Goal: Contribute content: Add original content to the website for others to see

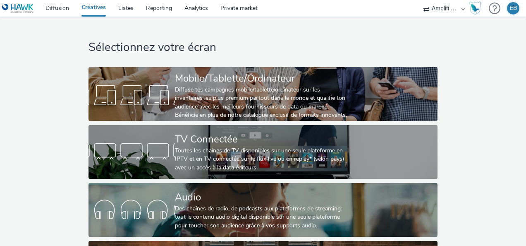
select select "d57a0b46-ef33-4938-977b-e6d07593e41f"
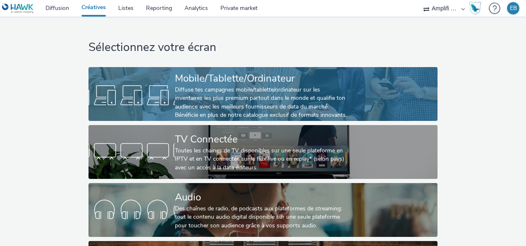
click at [279, 75] on div "Mobile/Tablette/Ordinateur" at bounding box center [261, 78] width 173 height 14
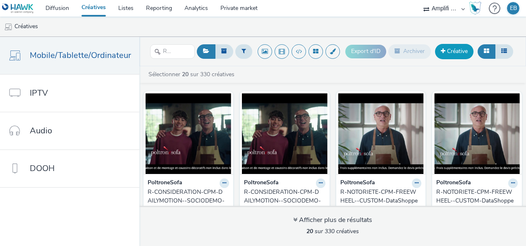
click at [459, 54] on link "Créative" at bounding box center [454, 51] width 38 height 15
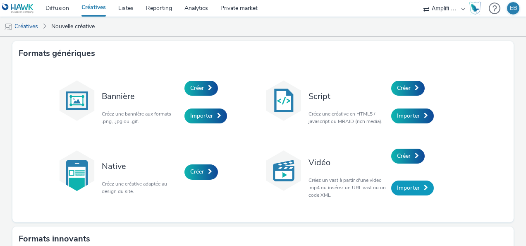
click at [404, 190] on span "Importer" at bounding box center [408, 188] width 23 height 8
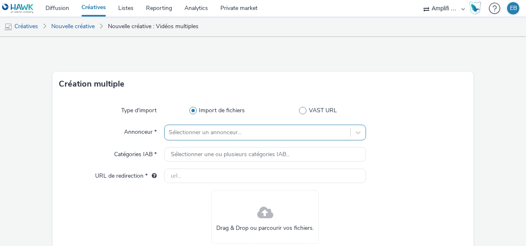
click at [263, 128] on div at bounding box center [258, 132] width 178 height 10
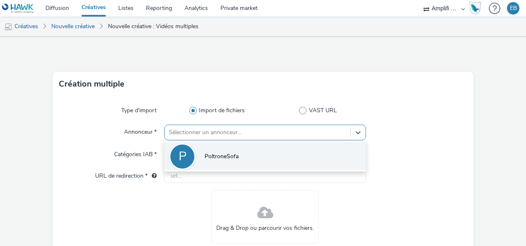
click at [264, 151] on li "P PoltroneSofa" at bounding box center [265, 156] width 202 height 28
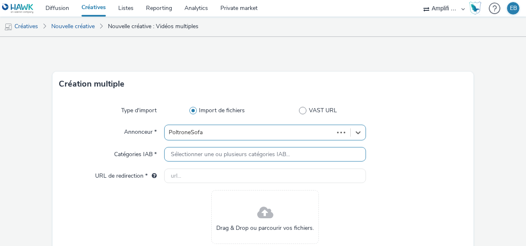
type input "http://poltronesofa.com"
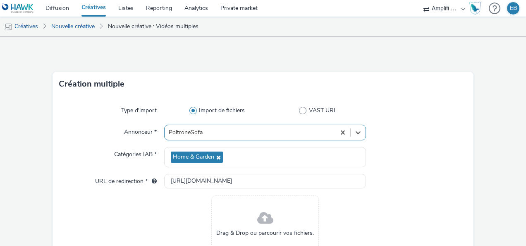
click at [283, 211] on div "Drag & Drop ou parcourir vos fichiers." at bounding box center [265, 222] width 108 height 54
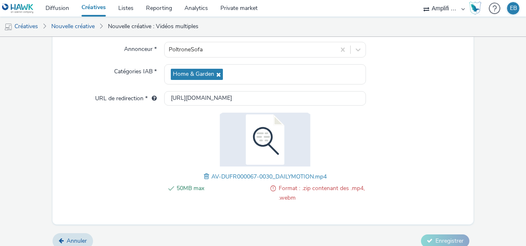
scroll to position [91, 0]
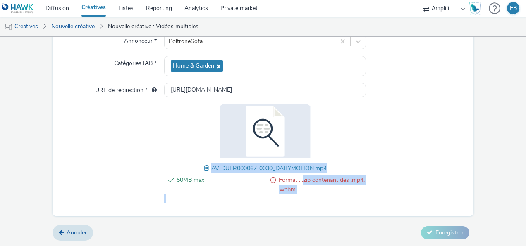
drag, startPoint x: 299, startPoint y: 180, endPoint x: 369, endPoint y: 178, distance: 70.0
click at [369, 178] on div "50MB max Format : .zip contenant des .mp4, .webm AV-DUFR000067-0030_DAILYMOTION…" at bounding box center [263, 153] width 408 height 98
drag, startPoint x: 369, startPoint y: 178, endPoint x: 306, endPoint y: 211, distance: 71.1
click at [306, 211] on div "Type d'import Import de fichiers VAST URL Annonceur * PoltroneSofa Catégories I…" at bounding box center [263, 110] width 421 height 211
click at [206, 197] on div "50MB max Format : .zip contenant des .mp4, .webm" at bounding box center [265, 189] width 202 height 28
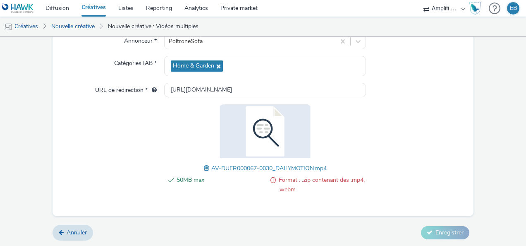
click at [406, 228] on div "Annuler Enregistrer" at bounding box center [263, 232] width 421 height 15
click at [204, 168] on span at bounding box center [207, 167] width 7 height 9
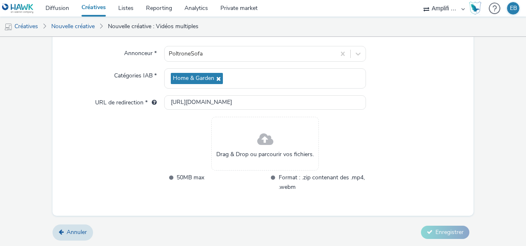
click at [241, 134] on div "Drag & Drop ou parcourir vos fichiers." at bounding box center [265, 144] width 108 height 54
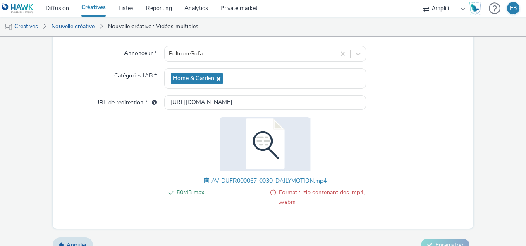
scroll to position [91, 0]
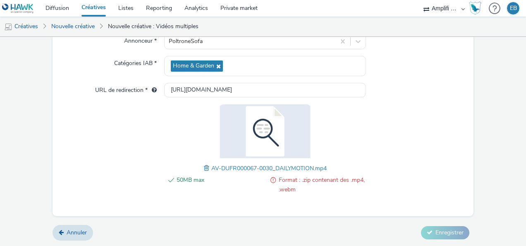
drag, startPoint x: 75, startPoint y: 115, endPoint x: 192, endPoint y: 211, distance: 151.4
click at [75, 115] on div at bounding box center [111, 153] width 105 height 98
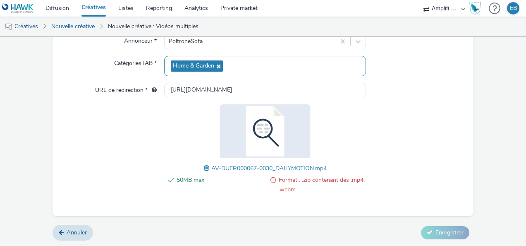
click at [219, 68] on span "Home & Garden" at bounding box center [197, 65] width 52 height 11
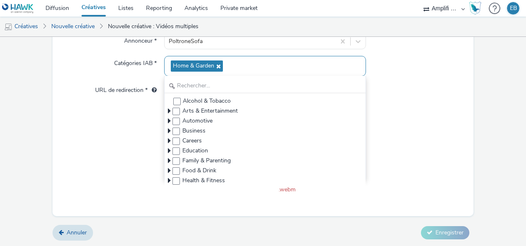
click at [216, 65] on icon at bounding box center [217, 66] width 7 height 6
checkbox input "false"
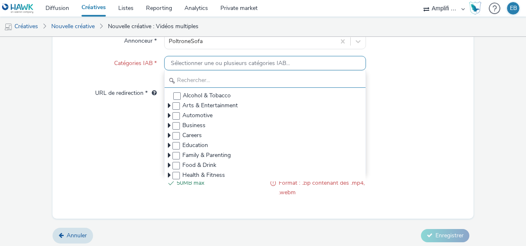
click at [183, 84] on input "text" at bounding box center [265, 80] width 201 height 14
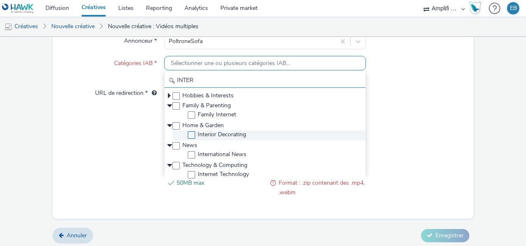
type input "INTER"
click at [190, 135] on span at bounding box center [191, 134] width 7 height 7
checkbox input "true"
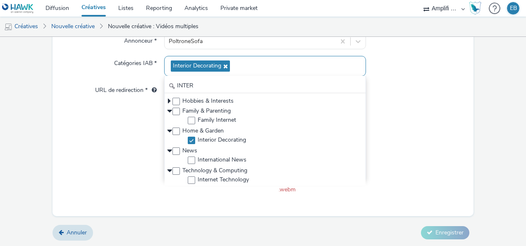
click at [401, 96] on div at bounding box center [416, 90] width 101 height 15
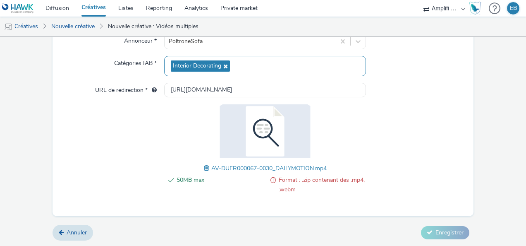
click at [275, 168] on span "AV-DUFR000067-0030_DAILYMOTION.mp4" at bounding box center [268, 168] width 115 height 8
drag, startPoint x: 210, startPoint y: 170, endPoint x: 204, endPoint y: 170, distance: 6.2
click at [211, 170] on span "AV-DUFR000067-0030_DAILYMOTION.mp4" at bounding box center [268, 168] width 115 height 8
click at [204, 170] on span at bounding box center [207, 167] width 7 height 9
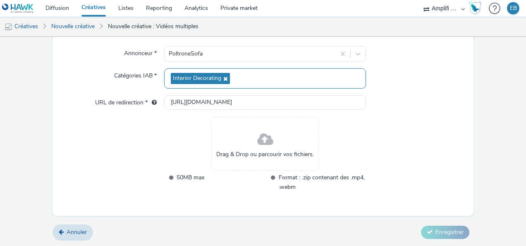
click at [219, 136] on div "Drag & Drop ou parcourir vos fichiers." at bounding box center [265, 144] width 108 height 54
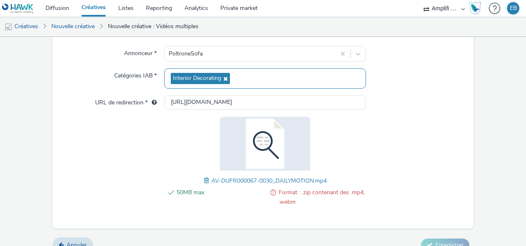
click at [204, 179] on span at bounding box center [207, 180] width 7 height 9
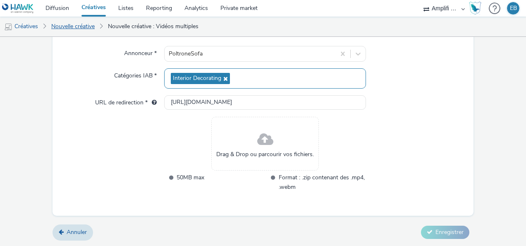
click at [85, 31] on link "Nouvelle créative" at bounding box center [73, 27] width 52 height 20
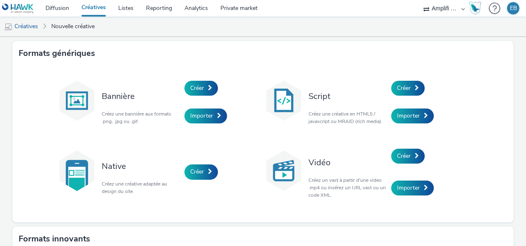
click at [94, 10] on link "Créatives" at bounding box center [93, 8] width 37 height 17
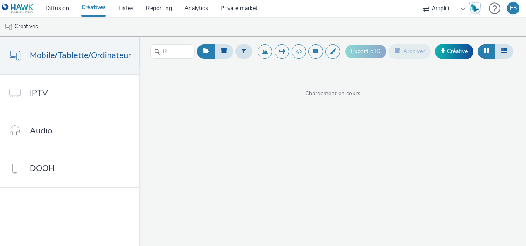
click at [467, 43] on div "Export d'ID Archiver Créative" at bounding box center [431, 51] width 170 height 20
click at [461, 51] on link "Créative" at bounding box center [454, 51] width 38 height 15
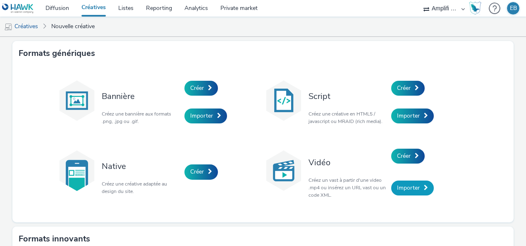
click at [412, 188] on span "Importer" at bounding box center [408, 188] width 23 height 8
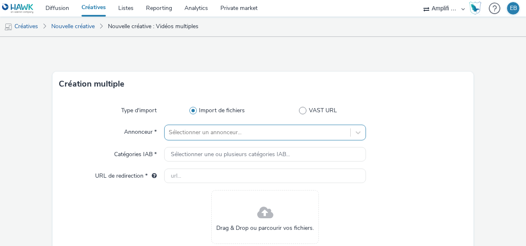
click at [212, 137] on div at bounding box center [258, 132] width 178 height 10
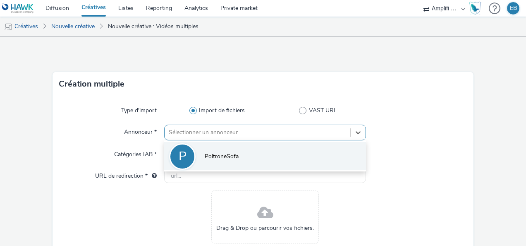
click at [213, 152] on span "PoltroneSofa" at bounding box center [222, 156] width 34 height 8
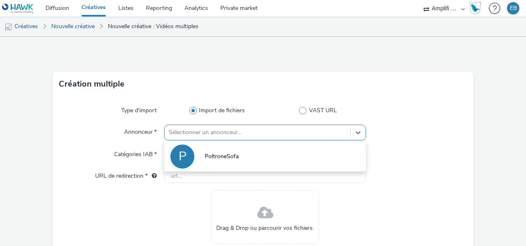
type input "http://poltronesofa.com"
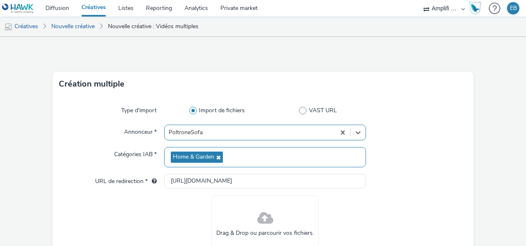
click at [263, 213] on span at bounding box center [265, 218] width 16 height 22
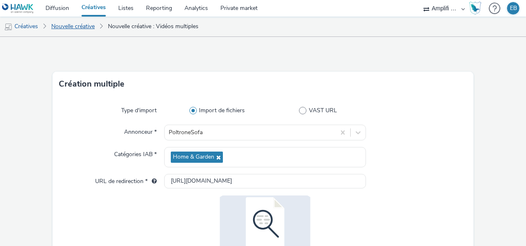
click at [91, 22] on link "Nouvelle créative" at bounding box center [73, 27] width 52 height 20
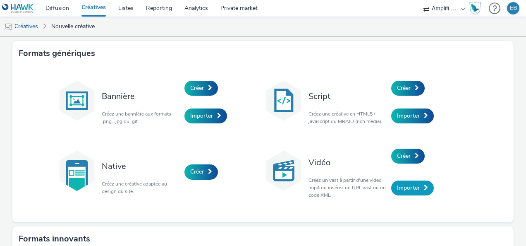
click at [410, 193] on link "Importer" at bounding box center [412, 187] width 43 height 15
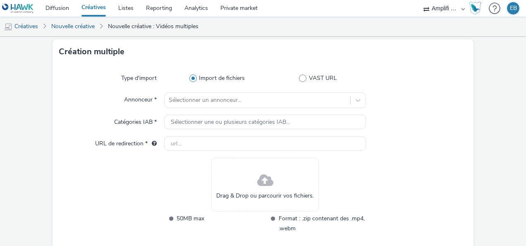
scroll to position [74, 0]
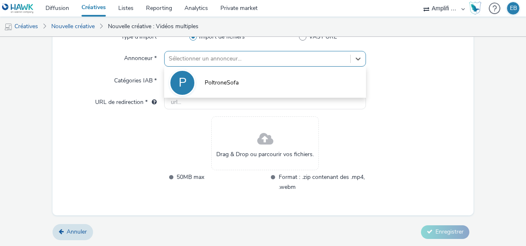
click at [236, 57] on div at bounding box center [258, 59] width 178 height 10
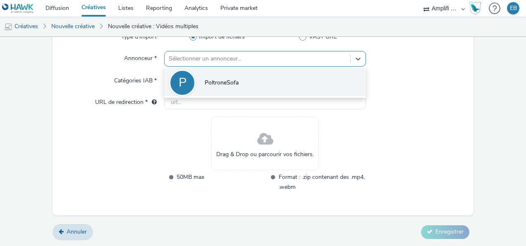
click at [238, 83] on li "P PoltroneSofa" at bounding box center [265, 82] width 202 height 28
type input "http://poltronesofa.com"
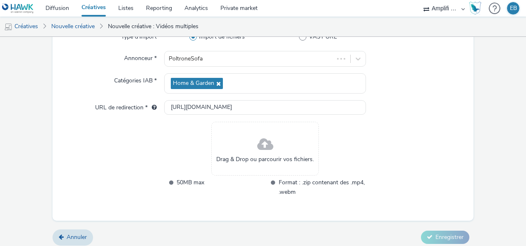
click at [267, 171] on div "Drag & Drop ou parcourir vos fichiers." at bounding box center [265, 149] width 108 height 54
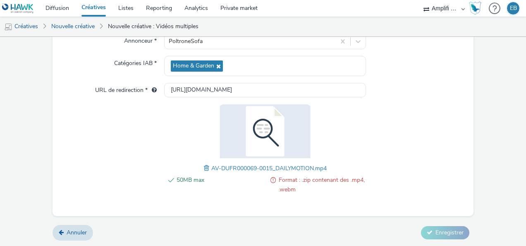
scroll to position [0, 0]
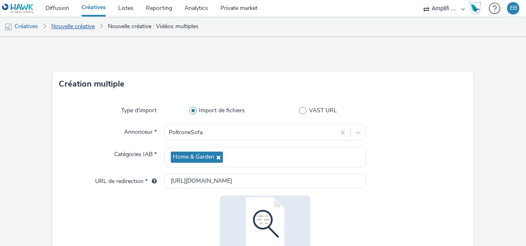
click at [90, 29] on link "Nouvelle créative" at bounding box center [73, 27] width 52 height 20
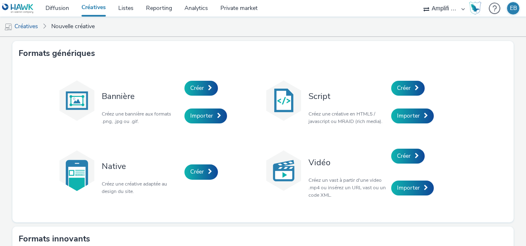
click at [352, 53] on div "Formats génériques" at bounding box center [263, 53] width 502 height 25
click at [32, 18] on link "Créatives" at bounding box center [21, 27] width 42 height 20
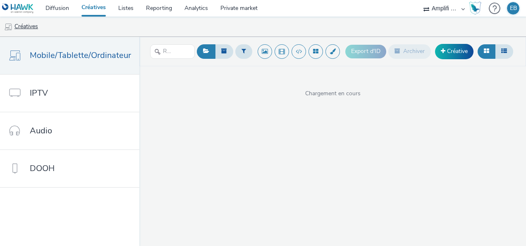
click at [32, 18] on link "Créatives" at bounding box center [21, 27] width 42 height 20
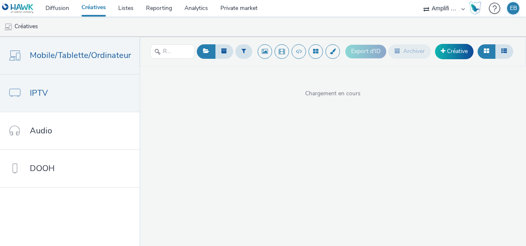
click at [71, 100] on link "IPTV" at bounding box center [69, 92] width 139 height 37
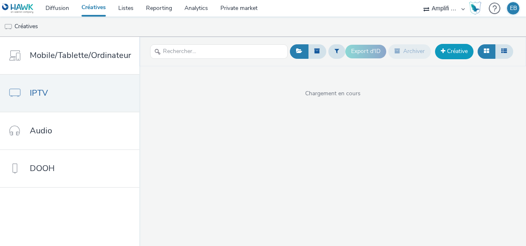
click at [450, 56] on link "Créative" at bounding box center [454, 51] width 38 height 15
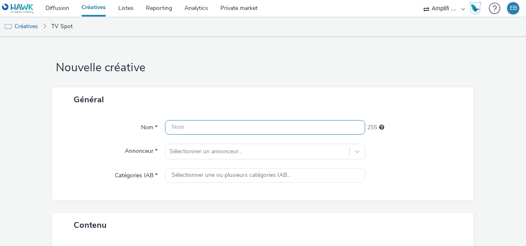
click at [195, 125] on input "text" at bounding box center [265, 127] width 200 height 14
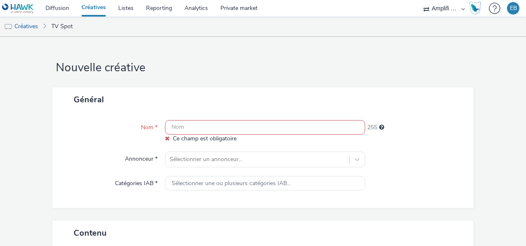
paste input "R-CONSIDERATION-CPM-FRANCETELEVISION--SOCIODEMO-NA-PREROLL-1x1-TV-15s_[DATE]_V2"
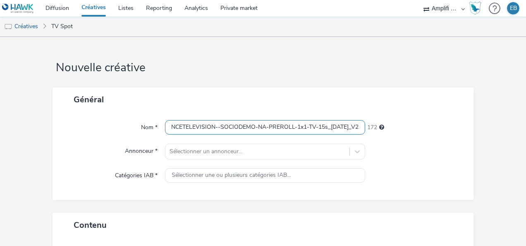
click at [214, 126] on input "R-CONSIDERATION-CPM-FRANCETELEVISION--SOCIODEMO-NA-PREROLL-1x1-TV-15s_[DATE]_V2" at bounding box center [265, 127] width 200 height 14
drag, startPoint x: 342, startPoint y: 125, endPoint x: 153, endPoint y: 127, distance: 189.1
click at [153, 127] on div "Nom * R-CONSIDERATION-CPM-FRANCETELEVISION--SOCIODEMO-NA-PREROLL-1x1-TV-15s_202…" at bounding box center [263, 127] width 405 height 15
click at [174, 127] on input "R-CONSIDERATION-CPM-FRANCETELEVISION--SOCIODEMO-NA-PREROLL-1x1-TV-15s_[DATE]_V2" at bounding box center [265, 127] width 200 height 14
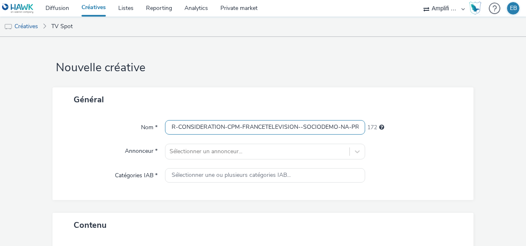
click at [185, 127] on input "R-CONSIDERATION-CPM-FRANCETELEVISION--SOCIODEMO-NA-PREROLL-1x1-TV-15s_[DATE]_V2" at bounding box center [265, 127] width 200 height 14
drag, startPoint x: 223, startPoint y: 125, endPoint x: 175, endPoint y: 122, distance: 48.1
click at [175, 122] on input "R-CONSIDERATION-CPM-FRANCETELEVISION--SOCIODEMO-NA-PREROLL-1x1-TV-15s_[DATE]_V2" at bounding box center [265, 127] width 200 height 14
drag, startPoint x: 286, startPoint y: 130, endPoint x: 357, endPoint y: 122, distance: 71.1
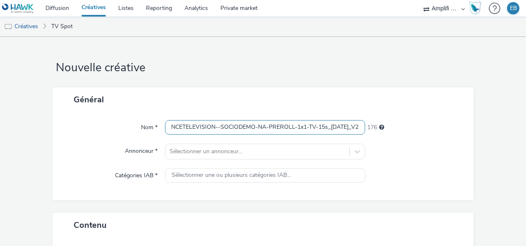
click at [357, 122] on input "R-NOTORIETE-CPM-FRANCETELEVISION--SOCIODEMO-NA-PREROLL-1x1-TV-15s_2025-09-24_V2" at bounding box center [265, 127] width 200 height 14
click at [329, 126] on input "R-NOTORIETE-CPM-FRANCETELEVISION--SOCIODEMO-NA-PREROLL-1x1-TV-15s_2025-09-24_V2" at bounding box center [265, 127] width 200 height 14
click at [315, 123] on input "R-NOTORIETE-CPM-FRANCETELEVISION--SOCIODEMO-NA-PREROLL-1x1-TV-15s_2025-09-24_V2" at bounding box center [265, 127] width 200 height 14
click at [315, 130] on input "R-NOTORIETE-CPM-FRANCETELEVISION--SOCIODEMO-NA-PREROLL-1x1-TV-15s_2025-09-24_V2" at bounding box center [265, 127] width 200 height 14
click at [312, 128] on input "R-NOTORIETE-CPM-FRANCETELEVISION--SOCIODEMO-NA-PREROLL-1x1-TV-15s_2025-09-24_V2" at bounding box center [265, 127] width 200 height 14
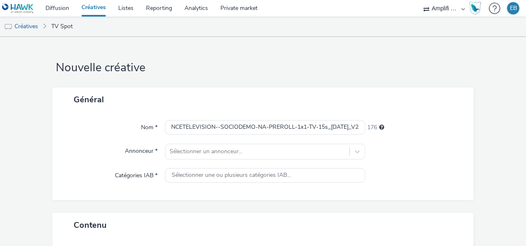
scroll to position [0, 0]
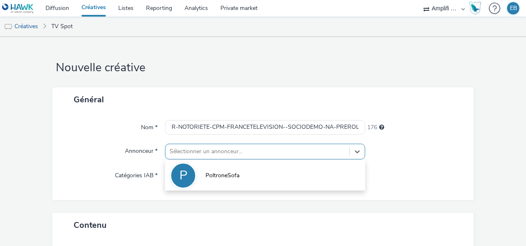
click at [300, 151] on div at bounding box center [258, 151] width 176 height 10
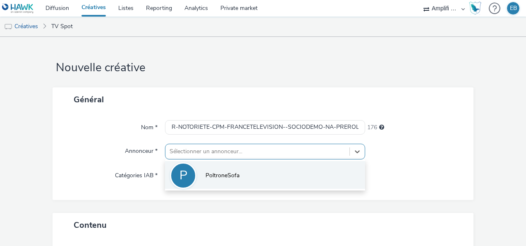
click at [289, 175] on li "P PoltroneSofa" at bounding box center [265, 175] width 200 height 28
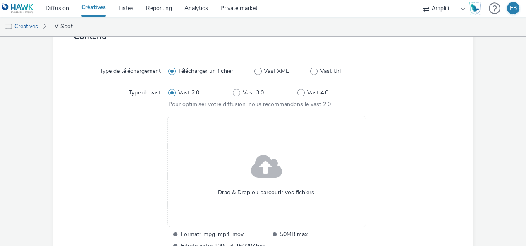
scroll to position [207, 0]
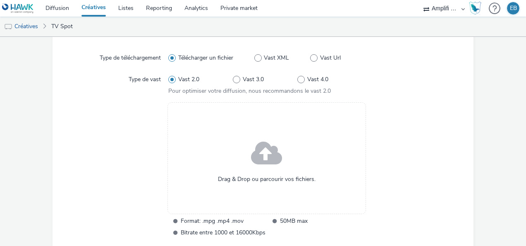
click at [283, 167] on div "Drag & Drop ou parcourir vos fichiers." at bounding box center [267, 158] width 199 height 112
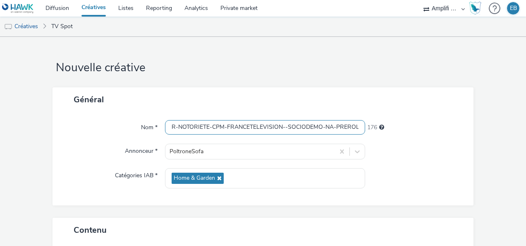
scroll to position [0, 84]
drag, startPoint x: 286, startPoint y: 130, endPoint x: 363, endPoint y: 125, distance: 76.7
click at [363, 125] on div "Nom * R-NOTORIETE-CPM-FRANCETELEVISION--SOCIODEMO-NA-PREROLL-1x1-TV-15s_2025-09…" at bounding box center [263, 127] width 405 height 15
click at [354, 130] on input "R-NOTORIETE-CPM-FRANCETELEVISION--SOCIODEMO-NA-PREROLL-1x1-TV-15s_2025-09-24_V2" at bounding box center [265, 127] width 200 height 14
drag, startPoint x: 354, startPoint y: 130, endPoint x: 209, endPoint y: 118, distance: 146.1
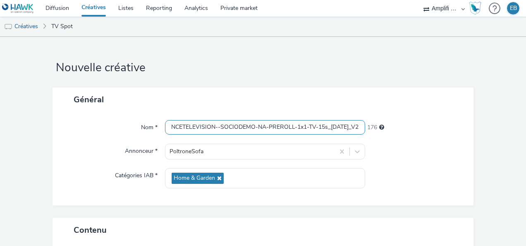
click at [209, 118] on div "Nom * R-NOTORIETE-CPM-FRANCETELEVISION--SOCIODEMO-NA-PREROLL-1x1-TV-15s_2025-09…" at bounding box center [263, 159] width 421 height 94
click at [349, 126] on input "R-NOTORIETE-CPM-FRANCETELEVISION--SOCIODEMO-NA-PREROLL-1x1-TV-15s_2025-09-24_V2" at bounding box center [265, 127] width 200 height 14
drag, startPoint x: 355, startPoint y: 128, endPoint x: 341, endPoint y: 129, distance: 13.7
click at [341, 129] on input "R-NOTORIETE-CPM-FRANCETELEVISION--SOCIODEMO-NA-PREROLL-1x1-TV-15s_2025-09-24_V2" at bounding box center [265, 127] width 200 height 14
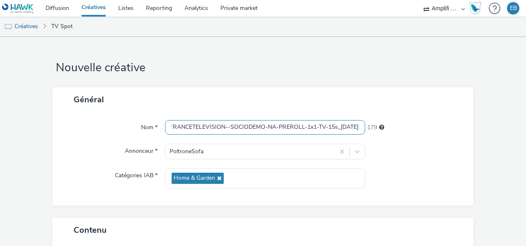
type input "R-NOTORIETE-CPM-FRANCETELEVISION--SOCIODEMO-NA-PREROLL-1x1-TV-15s_2025-09-29"
click at [450, 163] on div "Nom * R-NOTORIETE-CPM-FRANCETELEVISION--SOCIODEMO-NA-PREROLL-1x1-TV-15s_2025-09…" at bounding box center [263, 159] width 421 height 94
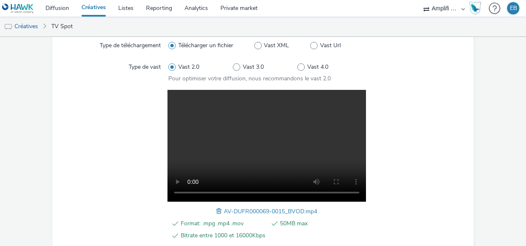
scroll to position [207, 0]
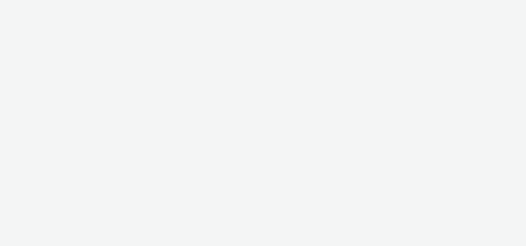
select select "d57a0b46-ef33-4938-977b-e6d07593e41f"
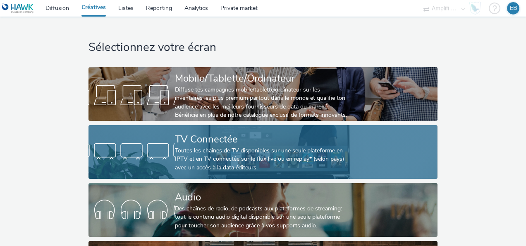
click at [123, 140] on div at bounding box center [132, 152] width 86 height 26
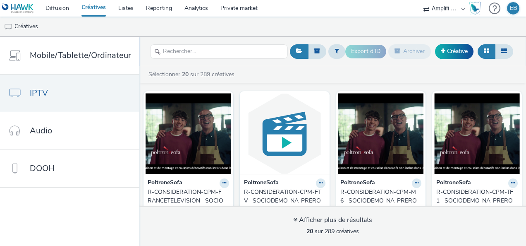
click at [224, 197] on link "R-CONSIDERATION-CPM-FRANCETELEVISION--SOCIODEMO-NA-PREROLL-1x1-TV-15s_[DATE]_V2" at bounding box center [189, 200] width 82 height 25
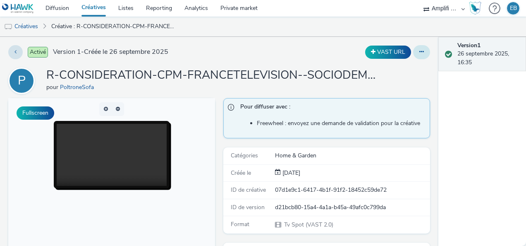
click at [420, 52] on icon at bounding box center [422, 52] width 5 height 6
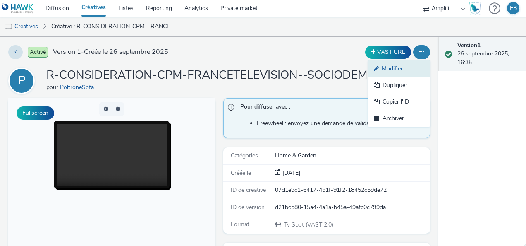
click at [406, 65] on link "Modifier" at bounding box center [399, 68] width 62 height 17
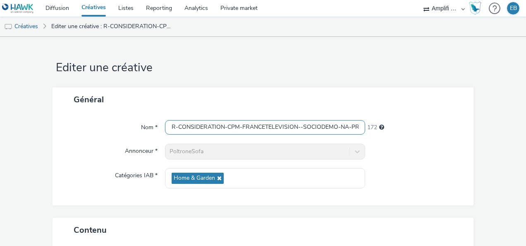
click at [233, 127] on input "R-CONSIDERATION-CPM-FRANCETELEVISION--SOCIODEMO-NA-PREROLL-1x1-TV-15s_[DATE]_V2" at bounding box center [265, 127] width 200 height 14
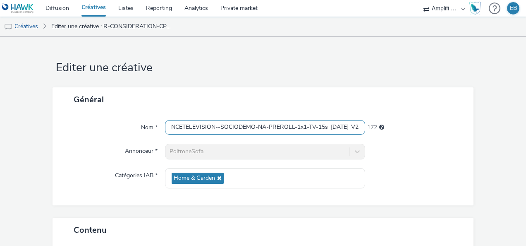
drag, startPoint x: 233, startPoint y: 127, endPoint x: 353, endPoint y: 130, distance: 120.5
click at [353, 130] on input "R-CONSIDERATION-CPM-FRANCETELEVISION--SOCIODEMO-NA-PREROLL-1x1-TV-15s_[DATE]_V2" at bounding box center [265, 127] width 200 height 14
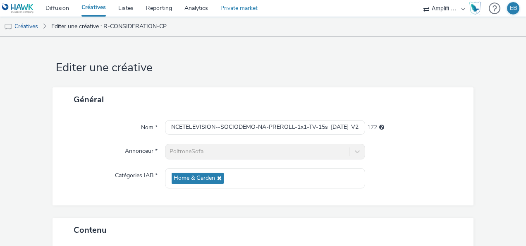
scroll to position [0, 0]
click at [29, 29] on link "Créatives" at bounding box center [21, 27] width 42 height 20
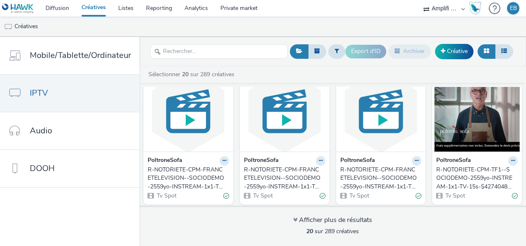
scroll to position [165, 0]
